Goal: Transaction & Acquisition: Purchase product/service

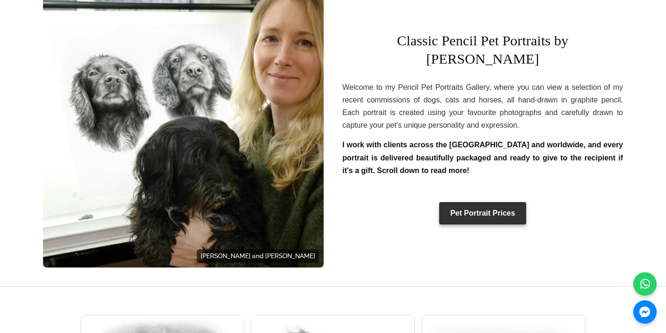
scroll to position [342, 0]
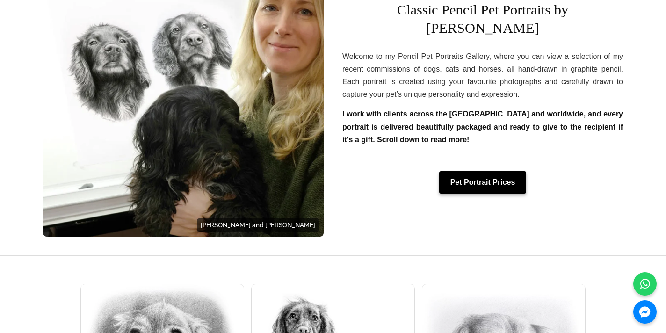
click at [496, 175] on link "Pet Portrait Prices" at bounding box center [483, 182] width 88 height 22
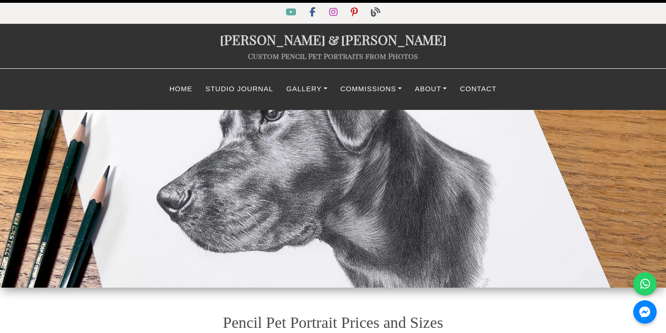
select select "GBP"
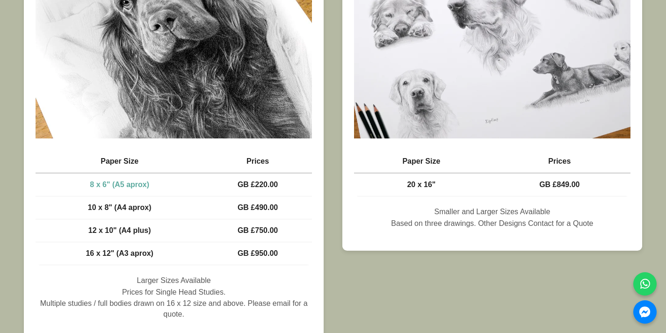
scroll to position [585, 0]
drag, startPoint x: 283, startPoint y: 209, endPoint x: 228, endPoint y: 207, distance: 54.3
click at [229, 207] on td "GB £490.00" at bounding box center [258, 208] width 109 height 23
drag, startPoint x: 228, startPoint y: 207, endPoint x: 286, endPoint y: 206, distance: 58.0
click at [286, 206] on td "GB £490.00" at bounding box center [258, 208] width 109 height 23
